Goal: Task Accomplishment & Management: Manage account settings

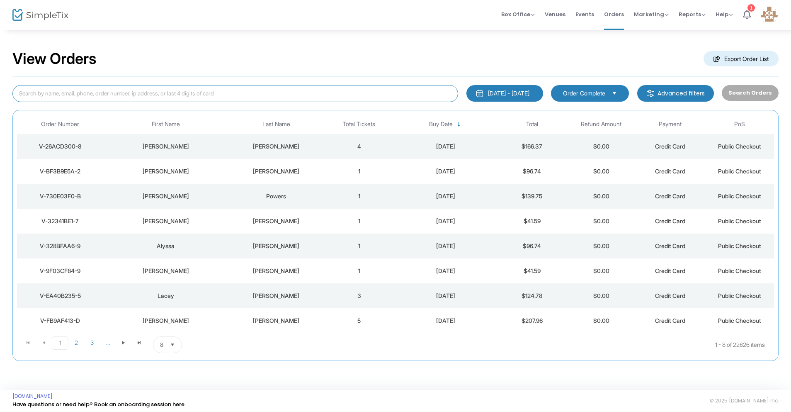
click at [65, 90] on input at bounding box center [235, 93] width 446 height 17
type input "rachelle"
type input "Rachelle hood"
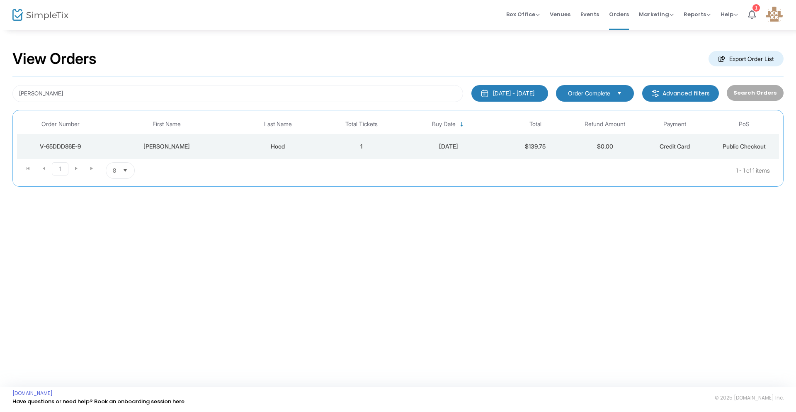
click at [168, 147] on div "Rachelle" at bounding box center [166, 146] width 121 height 8
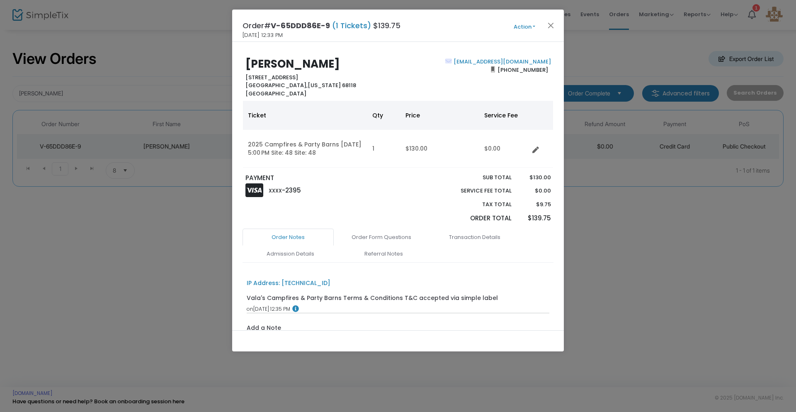
click at [522, 27] on button "Action" at bounding box center [524, 26] width 50 height 9
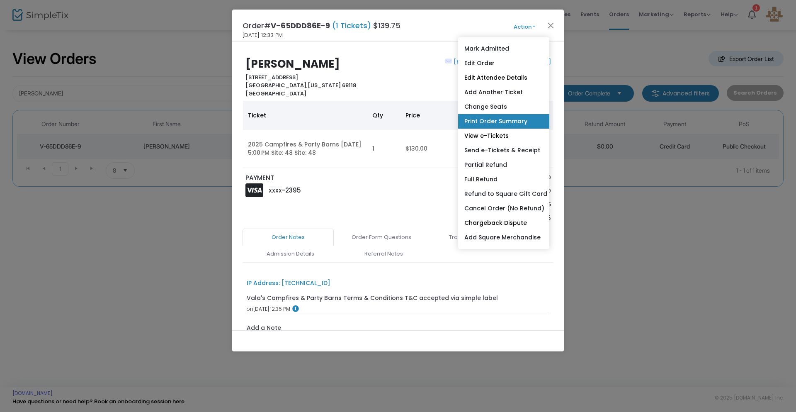
click at [508, 117] on link "Print Order Summary" at bounding box center [503, 121] width 91 height 15
